Goal: Book appointment/travel/reservation

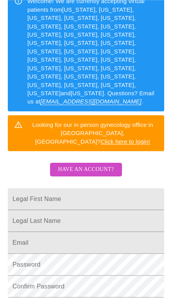
scroll to position [176, 0]
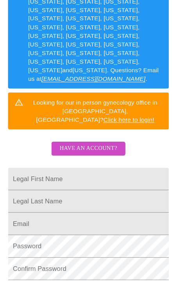
click at [136, 167] on input "Legal First Name" at bounding box center [86, 178] width 156 height 22
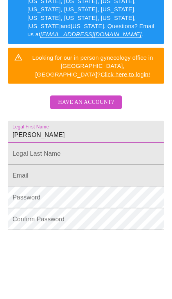
type input "[PERSON_NAME]"
click at [128, 167] on input "Legal First Name" at bounding box center [86, 178] width 156 height 22
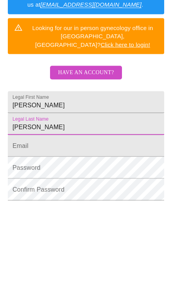
type input "[PERSON_NAME]"
click at [136, 211] on input "Legal First Name" at bounding box center [86, 222] width 156 height 22
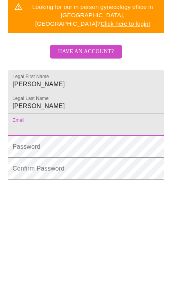
type input "[EMAIL_ADDRESS][DOMAIN_NAME]"
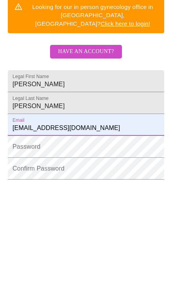
scroll to position [230, 0]
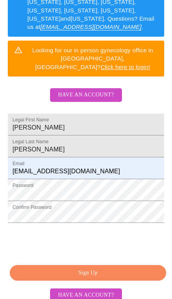
click at [148, 268] on span "Sign Up" at bounding box center [88, 273] width 138 height 10
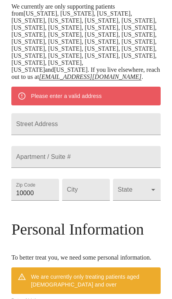
click at [139, 115] on input "Street Address" at bounding box center [85, 124] width 149 height 22
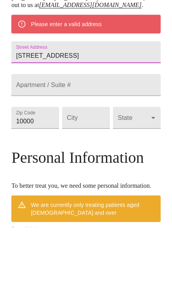
type input "[STREET_ADDRESS]"
click at [31, 179] on input "10000" at bounding box center [35, 190] width 48 height 22
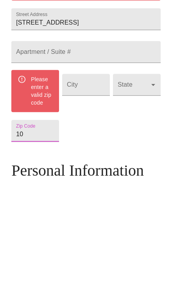
type input "1"
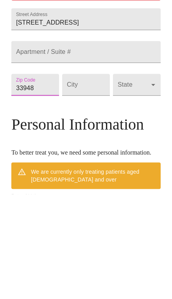
type input "33948"
click at [83, 179] on input "Street Address" at bounding box center [86, 190] width 48 height 22
type input "[GEOGRAPHIC_DATA]"
click at [141, 93] on body "MyMenopauseRx Welcome to MyMenopauseRx Since it's your first time here, you'll …" at bounding box center [85, 172] width 165 height 737
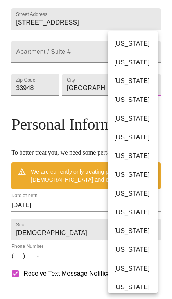
click at [142, 195] on li "[US_STATE]" at bounding box center [133, 193] width 50 height 19
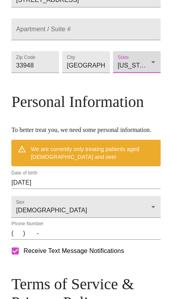
type input "[US_STATE]"
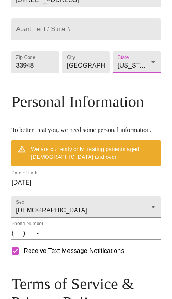
click at [21, 239] on input "(   )    -" at bounding box center [85, 233] width 149 height 12
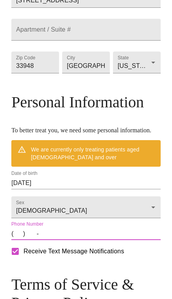
scroll to position [352, 0]
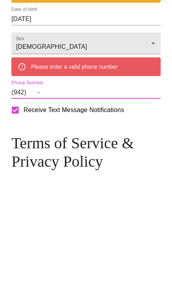
click at [16, 202] on input "(942)    -" at bounding box center [85, 208] width 149 height 12
click at [19, 202] on input "(942)    -" at bounding box center [85, 208] width 149 height 12
type input "[PHONE_NUMBER]"
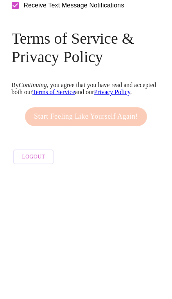
scroll to position [453, 0]
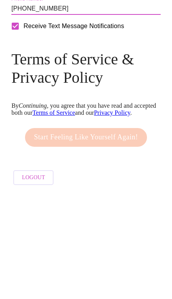
click at [129, 231] on div "Start Feeling Like Yourself Again!" at bounding box center [86, 244] width 126 height 27
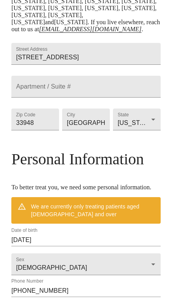
scroll to position [245, 0]
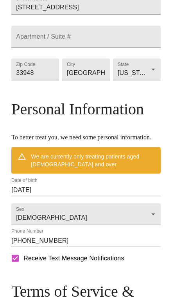
click at [28, 196] on input "[DATE]" at bounding box center [85, 190] width 149 height 12
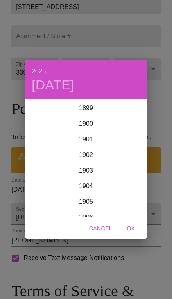
scroll to position [1918, 0]
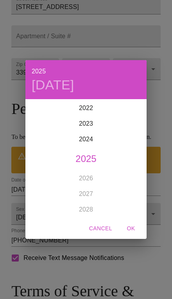
click at [158, 148] on div "2025 [DATE] 1900 1901 1902 1903 1904 1905 1906 1907 1908 1909 1910 1911 1912 19…" at bounding box center [86, 149] width 172 height 299
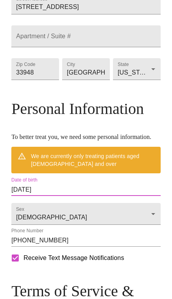
click at [52, 196] on input "[DATE]" at bounding box center [85, 189] width 149 height 12
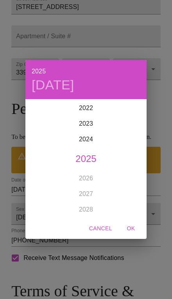
click at [159, 178] on div "2025 [DATE] 1900 1901 1902 1903 1904 1905 1906 1907 1908 1909 1910 1911 1912 19…" at bounding box center [86, 149] width 172 height 299
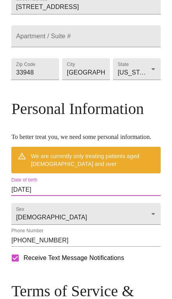
click at [37, 196] on input "[DATE]" at bounding box center [85, 189] width 149 height 12
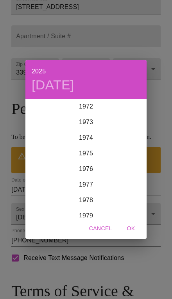
scroll to position [1135, 0]
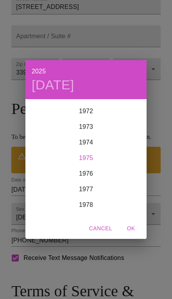
click at [124, 166] on div "1975" at bounding box center [85, 158] width 121 height 16
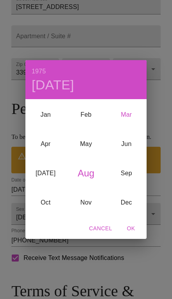
click at [132, 129] on div "Mar" at bounding box center [126, 114] width 40 height 29
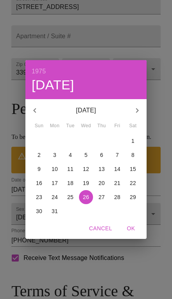
click at [76, 159] on span "4" at bounding box center [70, 155] width 14 height 8
click at [136, 233] on span "OK" at bounding box center [130, 228] width 19 height 10
type input "[DATE]"
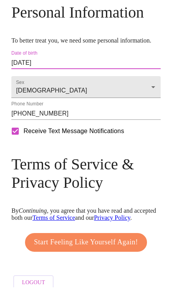
click at [131, 260] on span "Start Feeling Like Yourself Again!" at bounding box center [86, 254] width 104 height 12
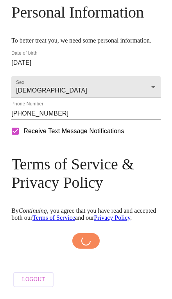
scroll to position [393, 0]
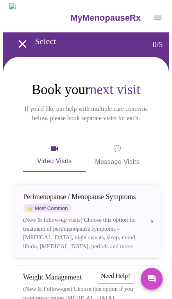
click at [56, 144] on icon "button" at bounding box center [54, 148] width 9 height 9
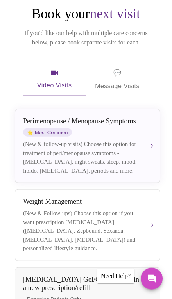
click at [120, 148] on div "(New & follow-up visits) Choose this option for treatment of peri/menopause sym…" at bounding box center [81, 157] width 116 height 35
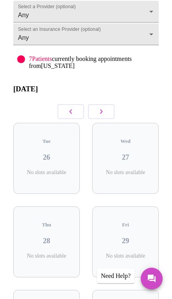
scroll to position [76, 0]
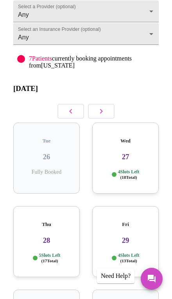
click at [137, 153] on h3 "27" at bounding box center [125, 156] width 54 height 9
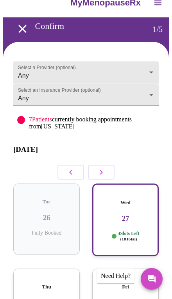
scroll to position [0, 0]
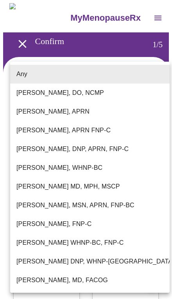
click at [160, 66] on li "Any" at bounding box center [89, 74] width 159 height 19
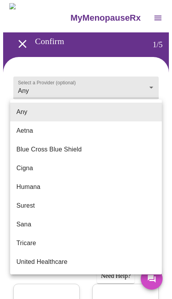
click at [141, 148] on li "Blue Cross Blue Shield" at bounding box center [85, 149] width 151 height 19
type input "Blue Cross Blue Shield"
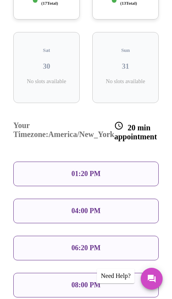
scroll to position [335, 0]
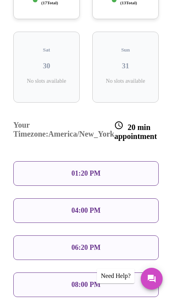
click at [139, 235] on div "06:20 PM" at bounding box center [85, 247] width 145 height 25
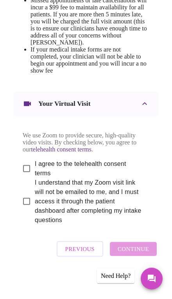
scroll to position [494, 0]
click at [138, 178] on label "I agree to the telehealth consent terms" at bounding box center [80, 168] width 124 height 19
click at [35, 177] on input "I agree to the telehealth consent terms" at bounding box center [26, 168] width 16 height 16
checkbox input "true"
click at [131, 225] on span "I understand that my Zoom visit link will not be emailed to me, and I must acce…" at bounding box center [89, 201] width 108 height 47
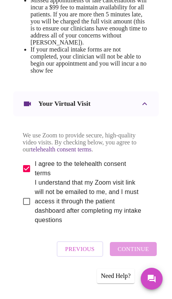
click at [35, 209] on input "I understand that my Zoom visit link will not be emailed to me, and I must acce…" at bounding box center [26, 201] width 16 height 16
checkbox input "true"
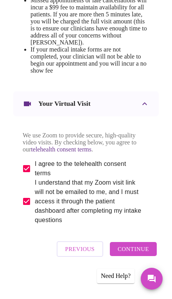
click at [149, 254] on span "Continue" at bounding box center [132, 249] width 31 height 10
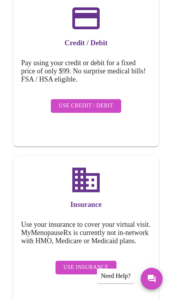
click at [104, 262] on span "Use Insurance" at bounding box center [85, 267] width 45 height 10
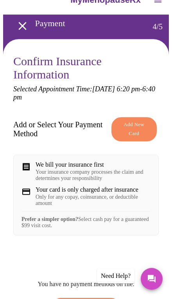
scroll to position [18, 0]
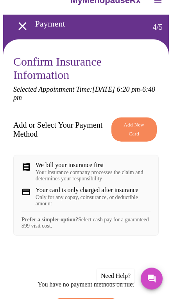
click at [147, 122] on span "Add New Card" at bounding box center [134, 129] width 28 height 18
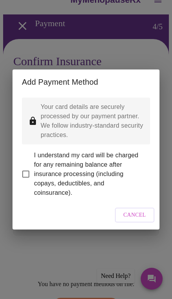
click at [39, 170] on span "I understand my card will be charged for any remaining balance after insurance …" at bounding box center [89, 173] width 110 height 47
click at [34, 170] on input "I understand my card will be charged for any remaining balance after insurance …" at bounding box center [26, 174] width 16 height 16
checkbox input "true"
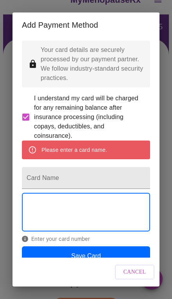
click at [133, 175] on input "Card Name" at bounding box center [86, 178] width 128 height 22
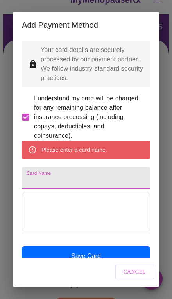
scroll to position [18, 0]
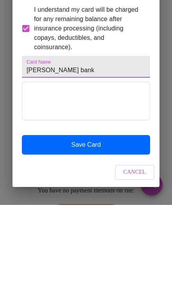
click at [38, 150] on input "[PERSON_NAME] bank" at bounding box center [86, 161] width 128 height 22
type input "[PERSON_NAME] bank"
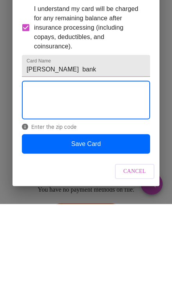
click at [136, 229] on button "Save Card" at bounding box center [86, 238] width 128 height 19
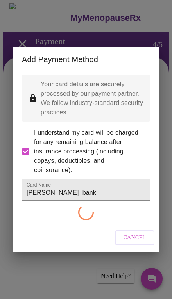
scroll to position [0, 0]
checkbox input "false"
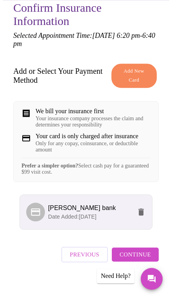
scroll to position [90, 0]
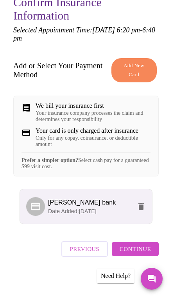
click at [150, 252] on span "Continue" at bounding box center [134, 249] width 31 height 10
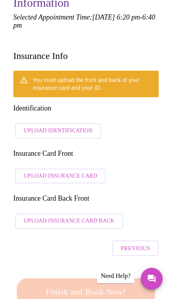
click at [86, 123] on button "Upload Identification" at bounding box center [58, 130] width 86 height 15
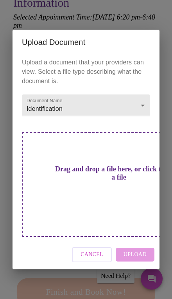
click at [124, 186] on div "Drag and drop a file here, or click to select a file" at bounding box center [118, 184] width 193 height 105
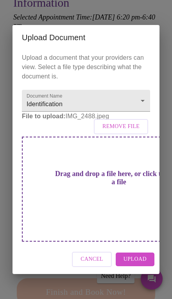
click at [143, 254] on span "Upload" at bounding box center [134, 259] width 23 height 10
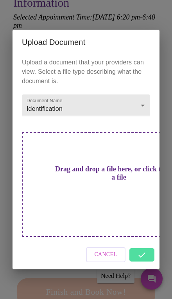
click at [150, 240] on div "Cancel" at bounding box center [85, 254] width 147 height 29
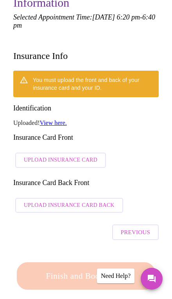
click at [94, 152] on button "Upload Insurance Card" at bounding box center [60, 159] width 90 height 15
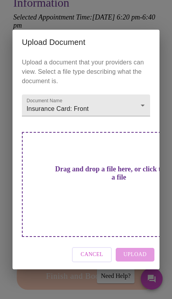
click at [146, 243] on div "Cancel Upload" at bounding box center [85, 254] width 147 height 29
click at [142, 240] on div "Cancel Upload" at bounding box center [85, 254] width 147 height 29
click at [119, 192] on div "Drag and drop a file here, or click to select a file" at bounding box center [118, 184] width 193 height 105
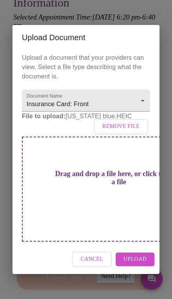
click at [151, 254] on button "Upload" at bounding box center [134, 259] width 39 height 14
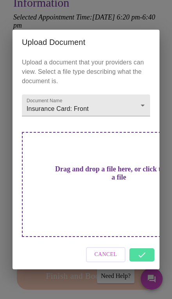
click at [150, 243] on div "Cancel" at bounding box center [85, 254] width 147 height 29
click at [122, 182] on div "Drag and drop a file here, or click to select a file" at bounding box center [118, 184] width 193 height 105
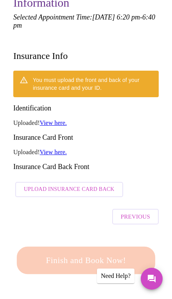
click at [101, 184] on span "Upload Insurance Card Back" at bounding box center [69, 189] width 90 height 10
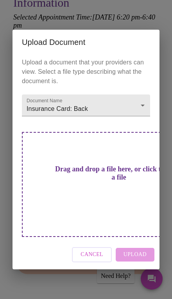
click at [122, 190] on div "Drag and drop a file here, or click to select a file" at bounding box center [118, 184] width 193 height 105
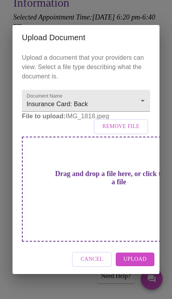
click at [128, 191] on div "Drag and drop a file here, or click to select a file" at bounding box center [118, 188] width 193 height 105
click at [146, 254] on button "Upload" at bounding box center [134, 259] width 39 height 14
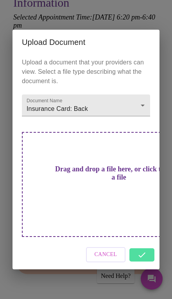
click at [147, 241] on div "Cancel" at bounding box center [85, 254] width 147 height 29
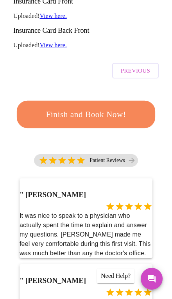
scroll to position [210, 0]
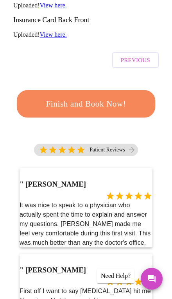
click at [141, 97] on span "Finish and Book Now!" at bounding box center [85, 104] width 115 height 14
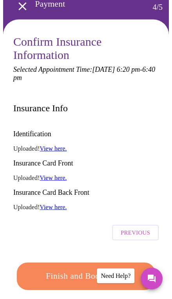
scroll to position [39, 0]
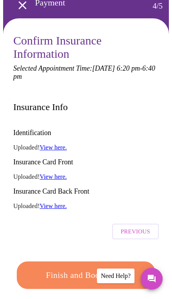
click at [138, 261] on button "Finish and Book Now!" at bounding box center [86, 274] width 138 height 27
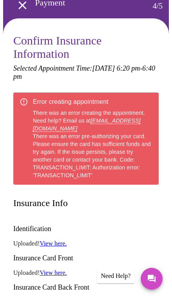
scroll to position [52, 0]
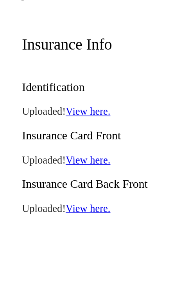
click at [58, 131] on link "View here." at bounding box center [53, 134] width 27 height 7
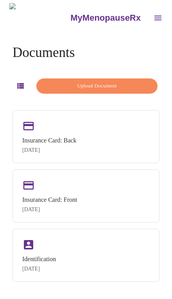
click at [117, 202] on div "Insurance Card: Front Aug 26, 2025" at bounding box center [85, 195] width 147 height 53
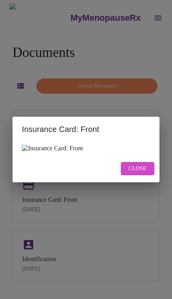
click at [83, 152] on img at bounding box center [52, 148] width 61 height 7
click at [152, 175] on button "Close" at bounding box center [137, 169] width 34 height 14
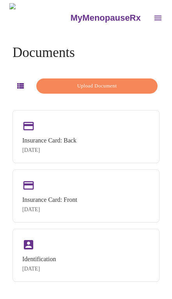
click at [146, 85] on span "Upload Document" at bounding box center [96, 85] width 103 height 9
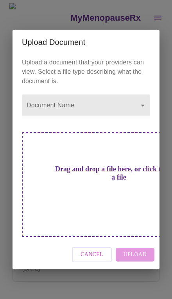
click at [134, 116] on body "MyMenopauseRx Documents Upload Document Insurance Card: Back Aug 26, 2025 Insur…" at bounding box center [85, 152] width 165 height 299
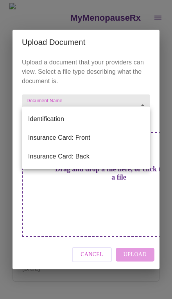
click at [137, 138] on li "Insurance Card: Front" at bounding box center [86, 137] width 128 height 19
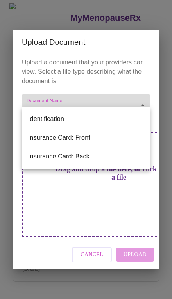
type input "Insurance Card: Front"
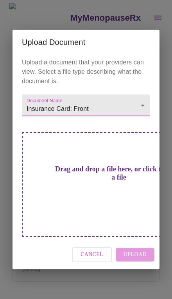
click at [118, 168] on div "Drag and drop a file here, or click to select a file" at bounding box center [118, 184] width 193 height 105
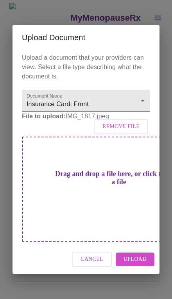
click at [115, 186] on h3 "Drag and drop a file here, or click to select a file" at bounding box center [119, 178] width 128 height 16
click at [147, 252] on button "Upload" at bounding box center [134, 259] width 39 height 14
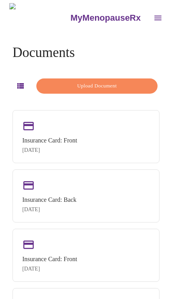
click at [77, 137] on div "Insurance Card: Front" at bounding box center [49, 140] width 55 height 7
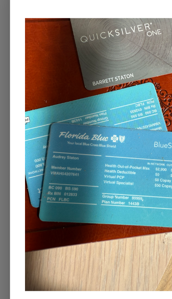
click at [87, 63] on img at bounding box center [86, 147] width 128 height 170
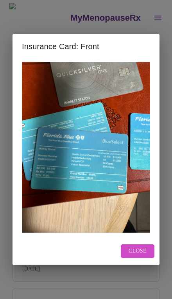
click at [144, 256] on button "Close" at bounding box center [137, 251] width 34 height 14
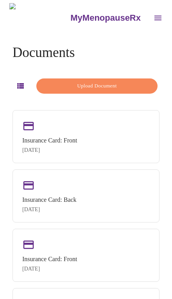
click at [148, 11] on button "open drawer" at bounding box center [157, 18] width 19 height 19
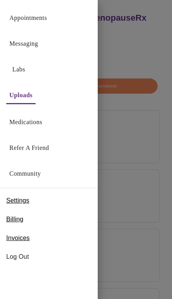
click at [46, 23] on link "Appointments" at bounding box center [27, 17] width 37 height 11
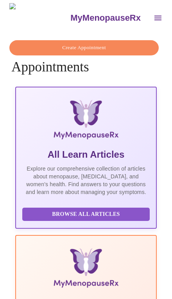
scroll to position [0, 146]
click at [143, 48] on span "Create Appointment" at bounding box center [83, 47] width 131 height 9
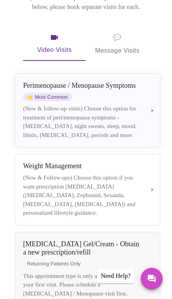
scroll to position [114, 0]
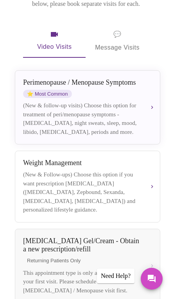
click at [119, 107] on div "(New & follow-up visits) Choose this option for treatment of peri/menopause sym…" at bounding box center [81, 118] width 116 height 35
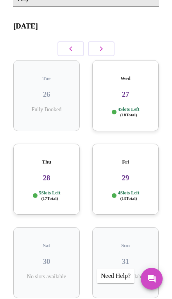
click at [138, 94] on h3 "27" at bounding box center [125, 94] width 54 height 9
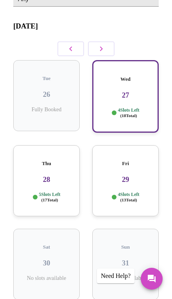
click at [138, 107] on p "4 Slots Left ( 18 Total)" at bounding box center [128, 112] width 21 height 11
click at [146, 91] on h3 "27" at bounding box center [125, 95] width 52 height 9
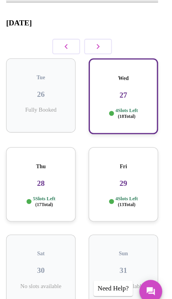
scroll to position [125, 0]
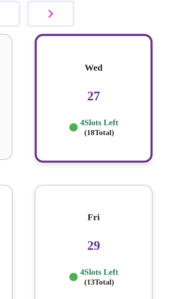
click at [118, 96] on p "4 Slots Left ( 18 Total)" at bounding box center [128, 101] width 21 height 11
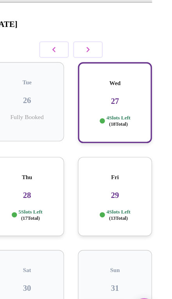
scroll to position [99, 0]
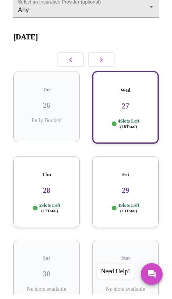
click at [134, 92] on h5 "Wed" at bounding box center [125, 95] width 52 height 6
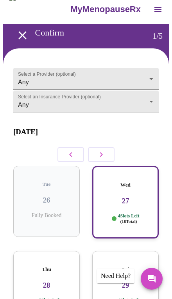
scroll to position [0, 0]
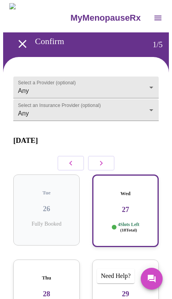
click at [146, 217] on div "Wed 27 4 Slots Left ( 18 Total)" at bounding box center [125, 210] width 66 height 73
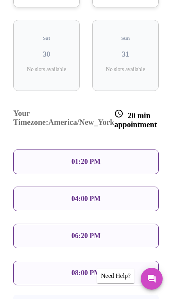
scroll to position [372, 0]
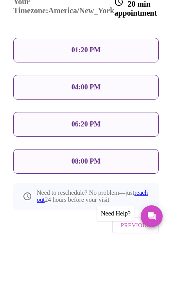
click at [127, 174] on div "06:20 PM" at bounding box center [85, 186] width 145 height 25
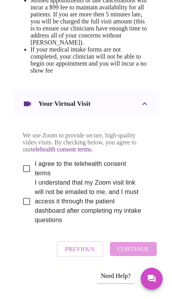
scroll to position [536, 0]
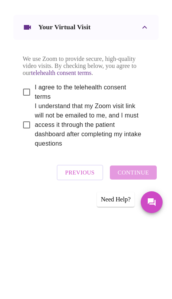
click at [154, 122] on div "We use Zoom to provide secure, high-quality video visits. By checking below, yo…" at bounding box center [85, 172] width 145 height 112
click at [108, 159] on span "I agree to the telehealth consent terms" at bounding box center [89, 168] width 108 height 19
click at [35, 160] on input "I agree to the telehealth consent terms" at bounding box center [26, 168] width 16 height 16
checkbox input "true"
click at [81, 178] on span "I understand that my Zoom visit link will not be emailed to me, and I must acce…" at bounding box center [89, 201] width 108 height 47
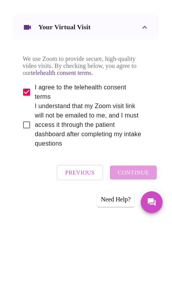
click at [35, 193] on input "I understand that my Zoom visit link will not be emailed to me, and I must acce…" at bounding box center [26, 201] width 16 height 16
checkbox input "true"
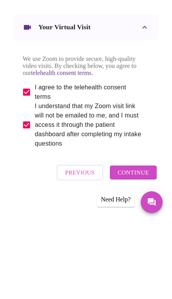
click at [142, 244] on span "Continue" at bounding box center [132, 249] width 31 height 10
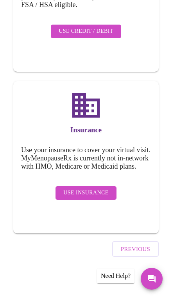
scroll to position [177, 0]
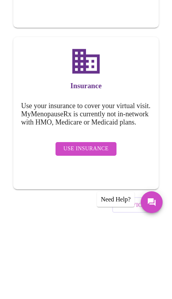
click at [105, 220] on span "Use Insurance" at bounding box center [85, 225] width 45 height 10
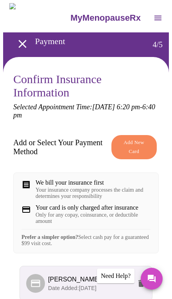
click at [138, 149] on span "Add New Card" at bounding box center [134, 147] width 28 height 18
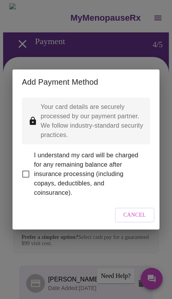
click at [123, 163] on span "I understand my card will be charged for any remaining balance after insurance …" at bounding box center [89, 173] width 110 height 47
click at [34, 166] on input "I understand my card will be charged for any remaining balance after insurance …" at bounding box center [26, 174] width 16 height 16
checkbox input "true"
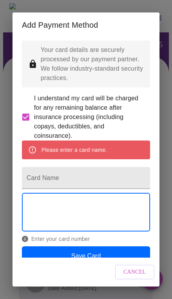
click at [164, 119] on div "Add Payment Method Your card details are securely processed by our payment part…" at bounding box center [86, 149] width 172 height 299
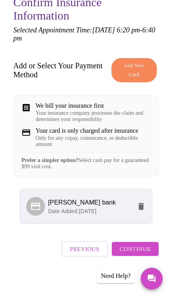
scroll to position [90, 0]
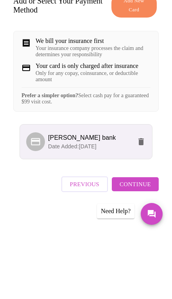
click at [154, 242] on button "Continue" at bounding box center [135, 249] width 47 height 14
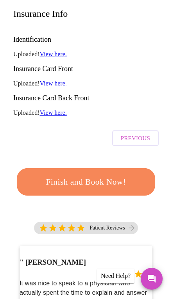
scroll to position [132, 0]
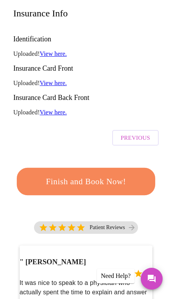
click at [135, 168] on button "Finish and Book Now!" at bounding box center [86, 181] width 138 height 27
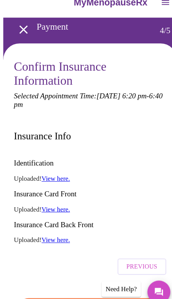
scroll to position [0, 0]
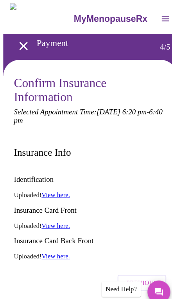
click at [127, 142] on div "Insurance Info" at bounding box center [85, 145] width 145 height 29
click at [153, 16] on icon "open drawer" at bounding box center [157, 17] width 9 height 9
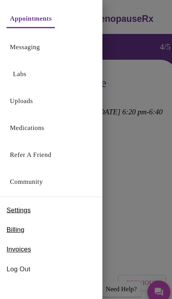
click at [121, 15] on div at bounding box center [86, 149] width 172 height 299
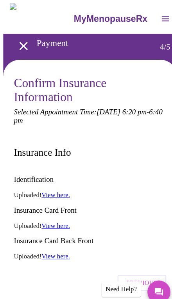
click at [154, 16] on icon "open drawer" at bounding box center [157, 18] width 7 height 5
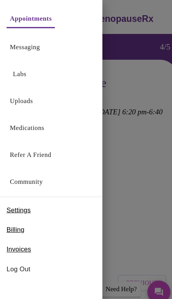
click at [41, 124] on link "Medications" at bounding box center [25, 122] width 33 height 11
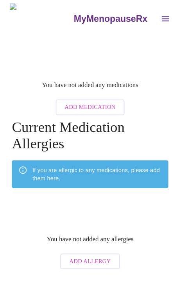
click at [148, 16] on button "open drawer" at bounding box center [157, 18] width 19 height 19
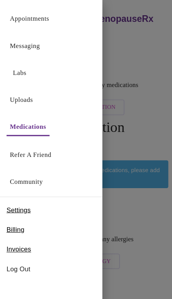
click at [42, 223] on div "Billing" at bounding box center [48, 219] width 97 height 19
click at [22, 222] on span "Billing" at bounding box center [14, 218] width 17 height 9
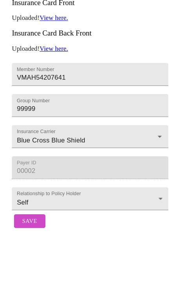
scroll to position [149, 0]
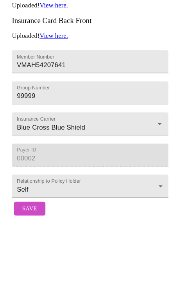
click at [37, 278] on button "Save" at bounding box center [28, 285] width 30 height 14
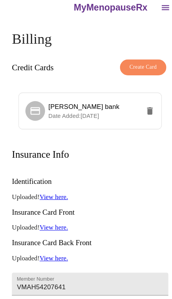
scroll to position [0, 0]
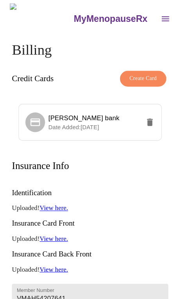
click at [153, 13] on icon "open drawer" at bounding box center [157, 17] width 9 height 9
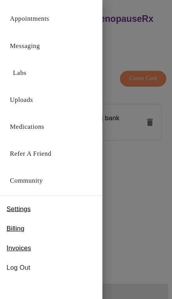
click at [59, 69] on div "Labs" at bounding box center [48, 68] width 97 height 26
click at [20, 71] on link "Labs" at bounding box center [18, 69] width 13 height 11
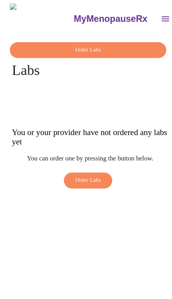
click at [153, 165] on div "Order Labs" at bounding box center [85, 174] width 149 height 19
